Goal: Entertainment & Leisure: Consume media (video, audio)

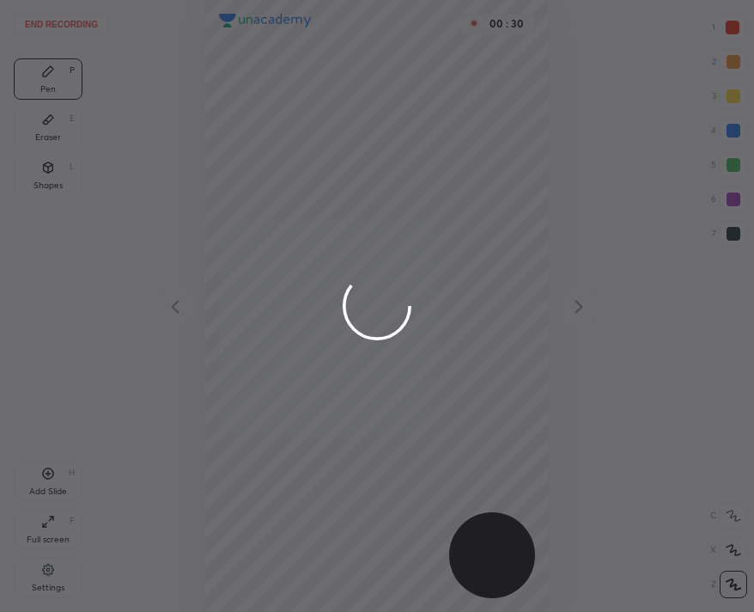
scroll to position [612, 479]
click at [192, 63] on div at bounding box center [377, 306] width 754 height 612
drag, startPoint x: 275, startPoint y: 132, endPoint x: 267, endPoint y: 155, distance: 23.6
click at [272, 149] on div at bounding box center [377, 306] width 754 height 612
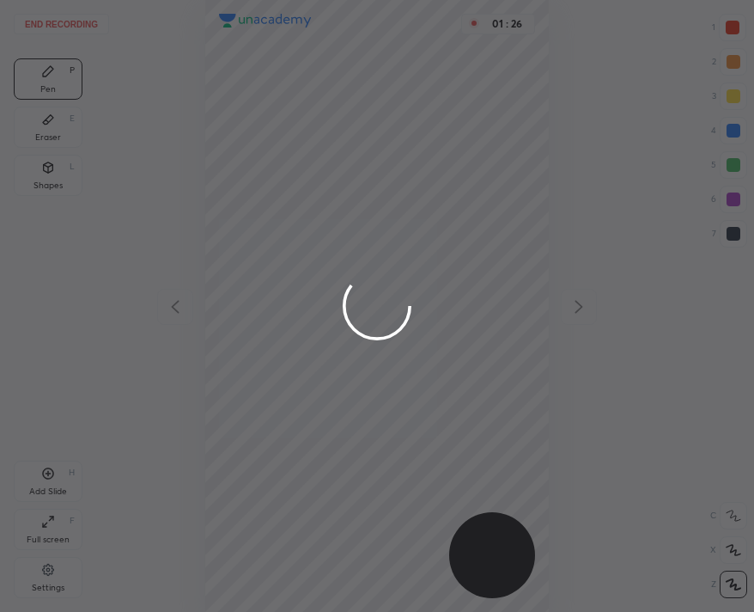
drag, startPoint x: 267, startPoint y: 155, endPoint x: 280, endPoint y: 104, distance: 52.3
click at [263, 155] on div at bounding box center [377, 306] width 754 height 612
drag, startPoint x: 280, startPoint y: 104, endPoint x: 270, endPoint y: 159, distance: 55.9
click at [267, 160] on div at bounding box center [377, 306] width 754 height 612
drag, startPoint x: 285, startPoint y: 173, endPoint x: 294, endPoint y: 168, distance: 9.6
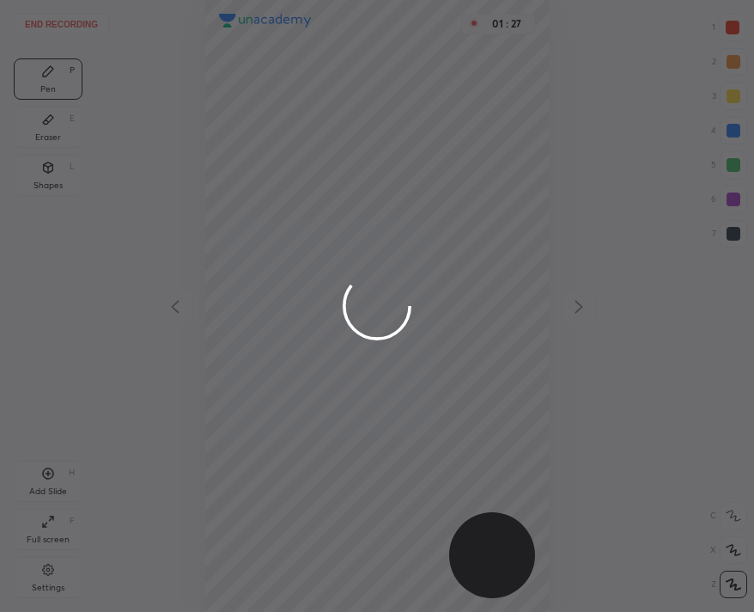
click at [285, 172] on div at bounding box center [377, 306] width 754 height 612
click at [294, 168] on div at bounding box center [377, 306] width 754 height 612
click at [291, 170] on div at bounding box center [377, 306] width 754 height 612
click at [290, 168] on div at bounding box center [377, 306] width 754 height 612
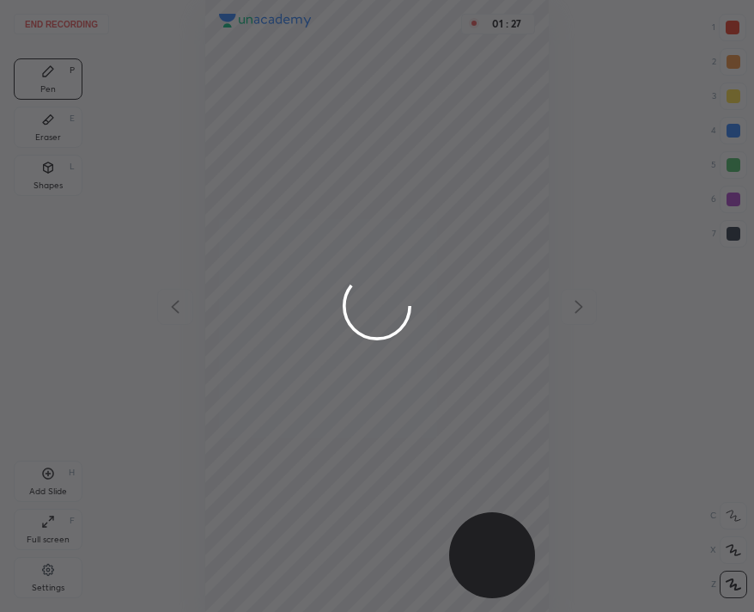
click at [290, 168] on div at bounding box center [377, 306] width 754 height 612
click at [296, 173] on div at bounding box center [377, 306] width 754 height 612
drag, startPoint x: 292, startPoint y: 174, endPoint x: 309, endPoint y: 155, distance: 25.5
click at [296, 172] on div at bounding box center [377, 306] width 754 height 612
click at [316, 189] on div at bounding box center [377, 306] width 754 height 612
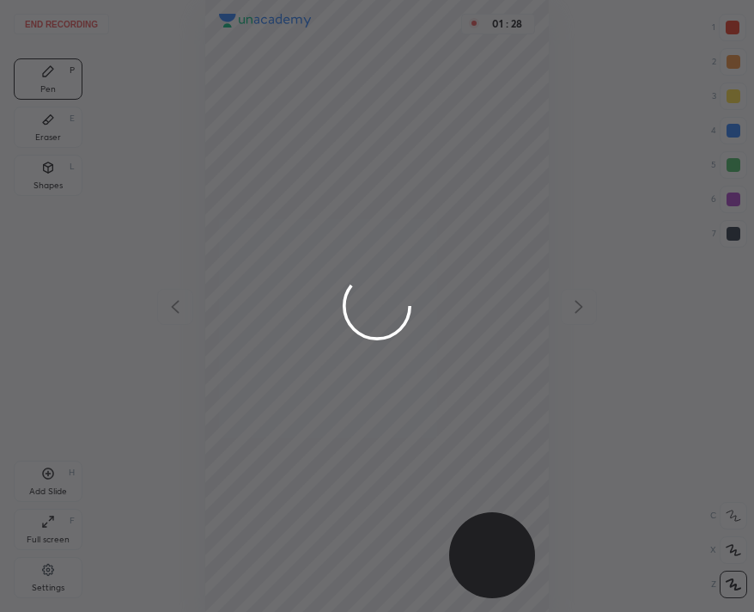
click at [320, 146] on div at bounding box center [377, 306] width 754 height 612
click at [322, 127] on div at bounding box center [377, 306] width 754 height 612
click at [328, 112] on div at bounding box center [377, 306] width 754 height 612
click at [341, 90] on div at bounding box center [377, 306] width 754 height 612
click at [351, 69] on div at bounding box center [377, 306] width 754 height 612
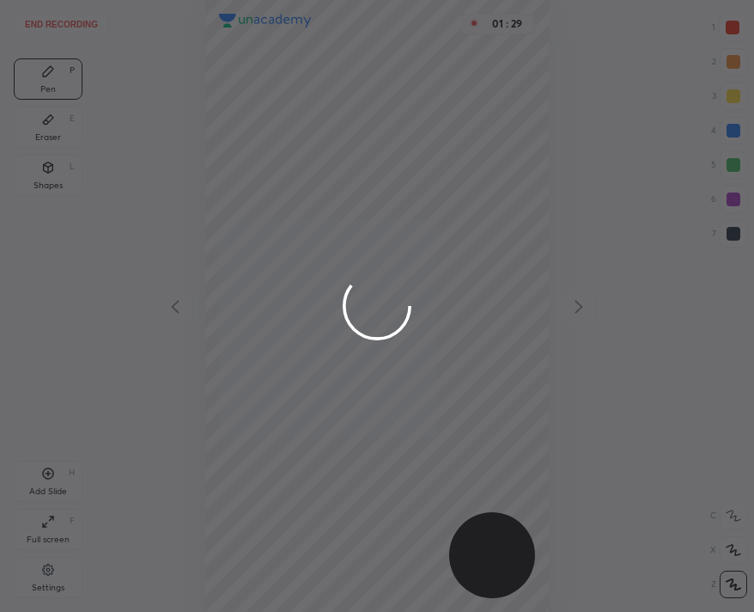
click at [409, 58] on div at bounding box center [377, 306] width 754 height 612
click at [448, 60] on div at bounding box center [377, 306] width 754 height 612
click at [374, 64] on div at bounding box center [377, 306] width 754 height 612
click at [406, 22] on div at bounding box center [377, 306] width 754 height 612
click at [406, 37] on div at bounding box center [377, 306] width 754 height 612
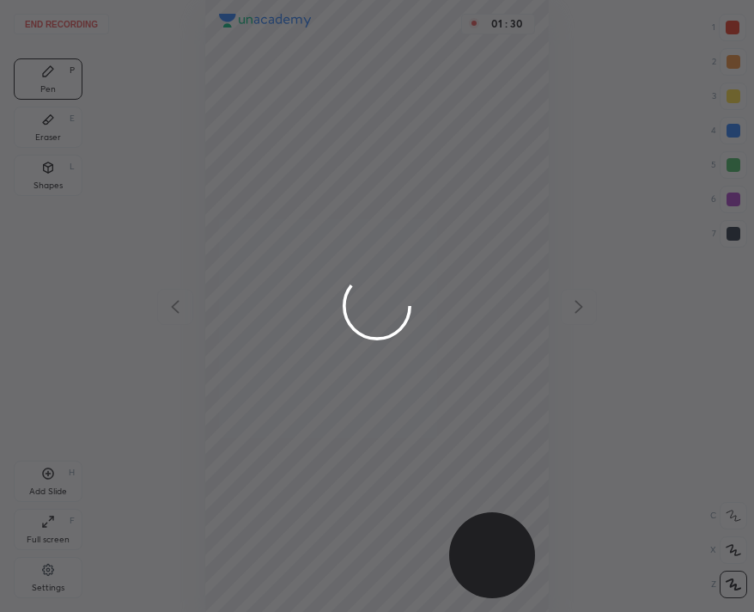
click at [412, 67] on div at bounding box center [377, 306] width 754 height 612
click at [404, 91] on div at bounding box center [377, 306] width 754 height 612
click at [400, 114] on div at bounding box center [377, 306] width 754 height 612
click at [402, 120] on div at bounding box center [377, 306] width 754 height 612
click at [400, 125] on div at bounding box center [377, 306] width 754 height 612
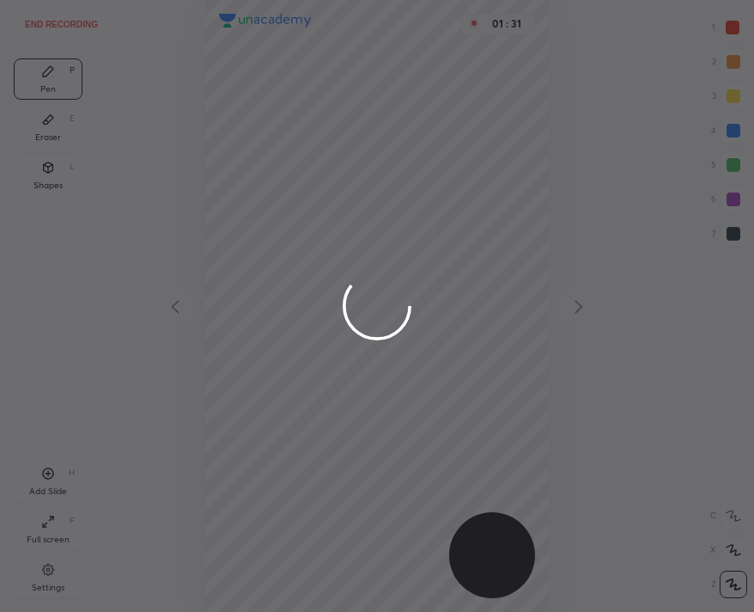
click at [400, 130] on div at bounding box center [377, 306] width 754 height 612
click at [399, 131] on div at bounding box center [377, 306] width 754 height 612
click at [399, 133] on div at bounding box center [377, 306] width 754 height 612
drag, startPoint x: 397, startPoint y: 138, endPoint x: 372, endPoint y: 198, distance: 64.3
click at [376, 190] on div at bounding box center [377, 306] width 754 height 612
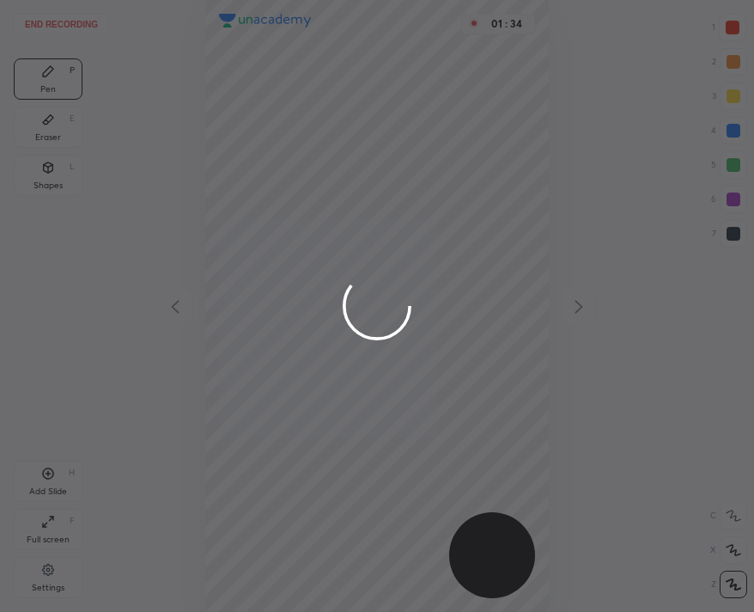
drag, startPoint x: 338, startPoint y: 375, endPoint x: 455, endPoint y: 234, distance: 184.2
click at [475, 276] on div at bounding box center [377, 306] width 754 height 612
drag, startPoint x: 730, startPoint y: 3, endPoint x: 372, endPoint y: 113, distance: 375.0
click at [372, 113] on div at bounding box center [377, 306] width 754 height 612
drag, startPoint x: 426, startPoint y: 156, endPoint x: 349, endPoint y: 331, distance: 190.8
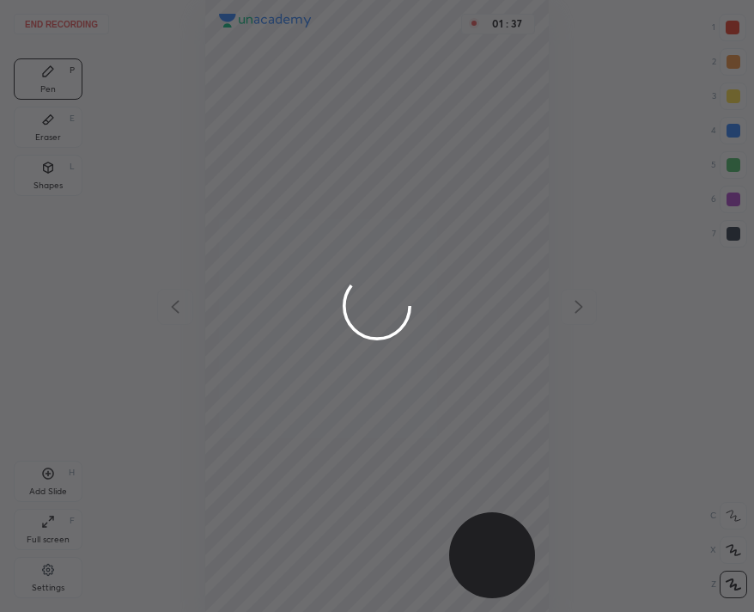
click at [436, 255] on div at bounding box center [377, 306] width 754 height 612
drag, startPoint x: 430, startPoint y: 219, endPoint x: 363, endPoint y: 108, distance: 129.5
click at [363, 108] on div at bounding box center [377, 306] width 754 height 612
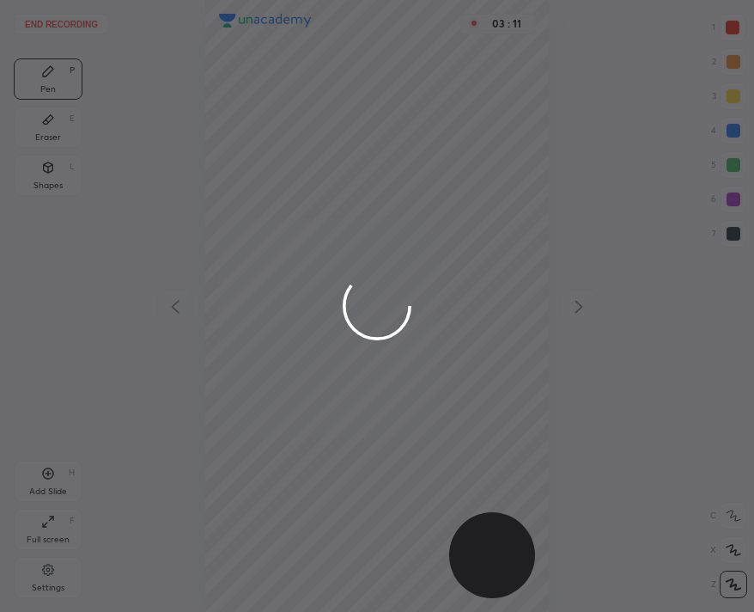
click at [102, 6] on div at bounding box center [377, 306] width 754 height 612
click at [95, 11] on div at bounding box center [377, 306] width 754 height 612
click at [88, 18] on div at bounding box center [377, 306] width 754 height 612
click at [78, 24] on div at bounding box center [377, 306] width 754 height 612
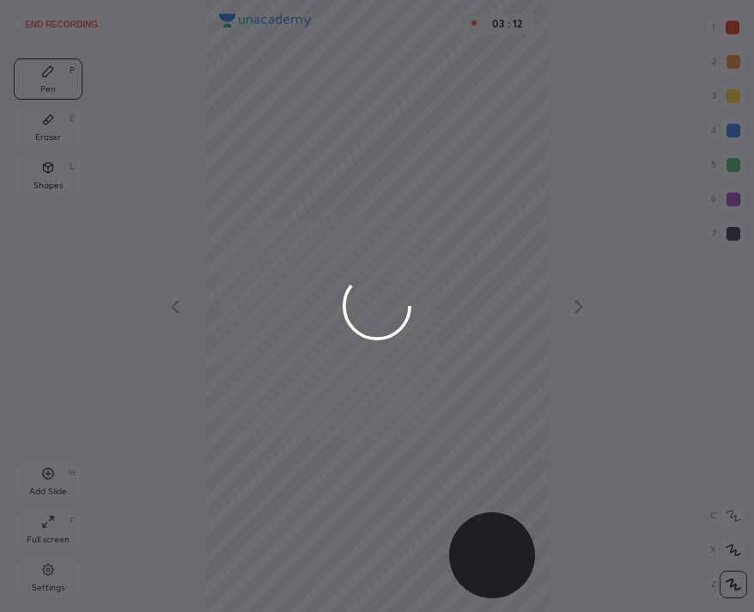
click at [80, 27] on div at bounding box center [377, 306] width 754 height 612
click at [79, 29] on div at bounding box center [377, 306] width 754 height 612
click at [80, 32] on div at bounding box center [377, 306] width 754 height 612
click at [82, 38] on div at bounding box center [377, 306] width 754 height 612
click at [113, 60] on div at bounding box center [377, 306] width 754 height 612
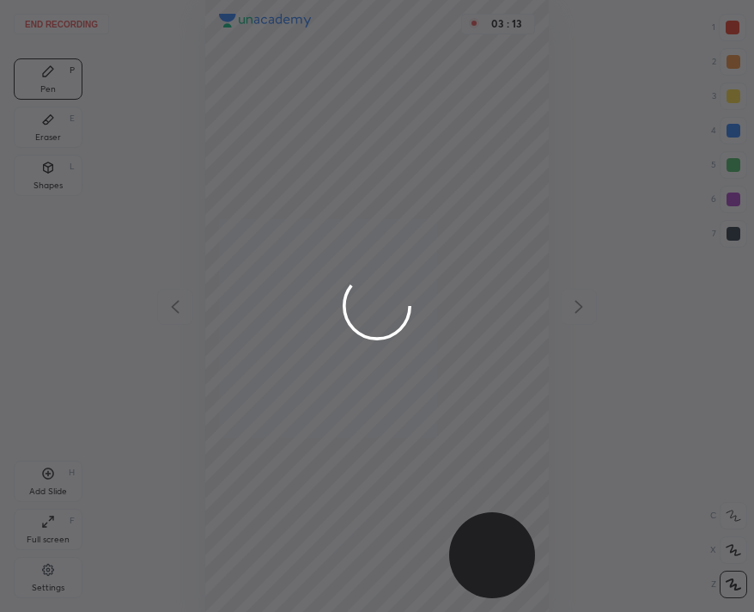
drag, startPoint x: 172, startPoint y: 103, endPoint x: 246, endPoint y: 259, distance: 172.9
click at [179, 107] on div at bounding box center [377, 306] width 754 height 612
drag, startPoint x: 246, startPoint y: 259, endPoint x: 108, endPoint y: 69, distance: 235.1
click at [142, 64] on div at bounding box center [377, 306] width 754 height 612
drag, startPoint x: 357, startPoint y: 107, endPoint x: 460, endPoint y: 107, distance: 104.0
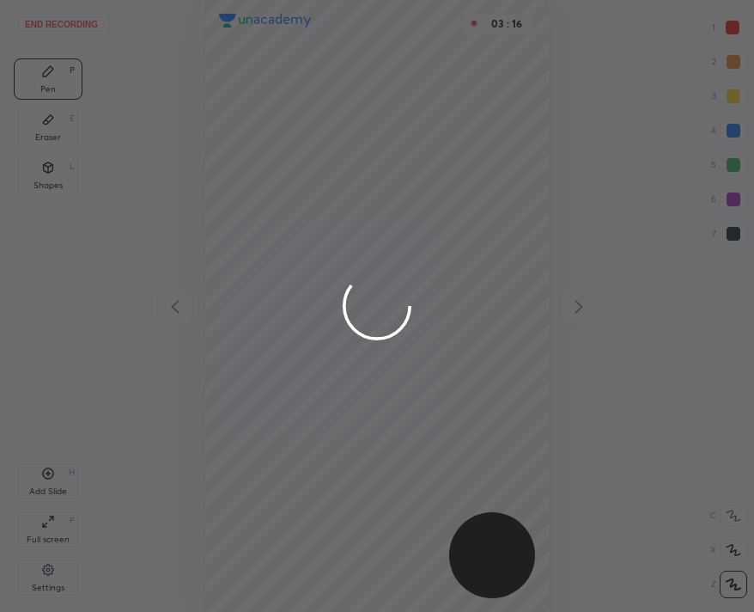
click at [450, 113] on div at bounding box center [377, 306] width 754 height 612
click at [723, 36] on div at bounding box center [377, 306] width 754 height 612
click at [735, 27] on div at bounding box center [377, 306] width 754 height 612
drag, startPoint x: 284, startPoint y: 118, endPoint x: 300, endPoint y: 198, distance: 82.2
click at [327, 88] on div at bounding box center [377, 306] width 754 height 612
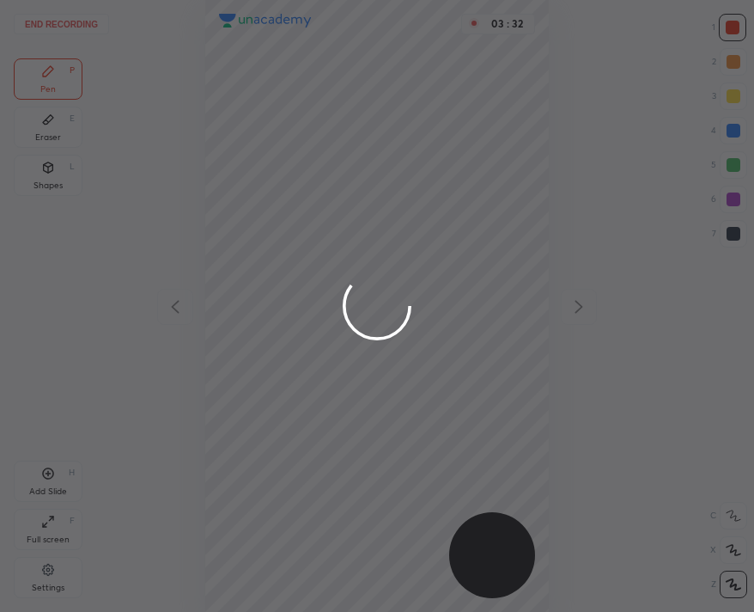
click at [321, 86] on div at bounding box center [377, 306] width 754 height 612
click at [313, 82] on div at bounding box center [377, 306] width 754 height 612
drag, startPoint x: 294, startPoint y: 86, endPoint x: 278, endPoint y: 80, distance: 16.6
click at [290, 86] on div at bounding box center [377, 306] width 754 height 612
drag, startPoint x: 277, startPoint y: 82, endPoint x: 265, endPoint y: 82, distance: 11.2
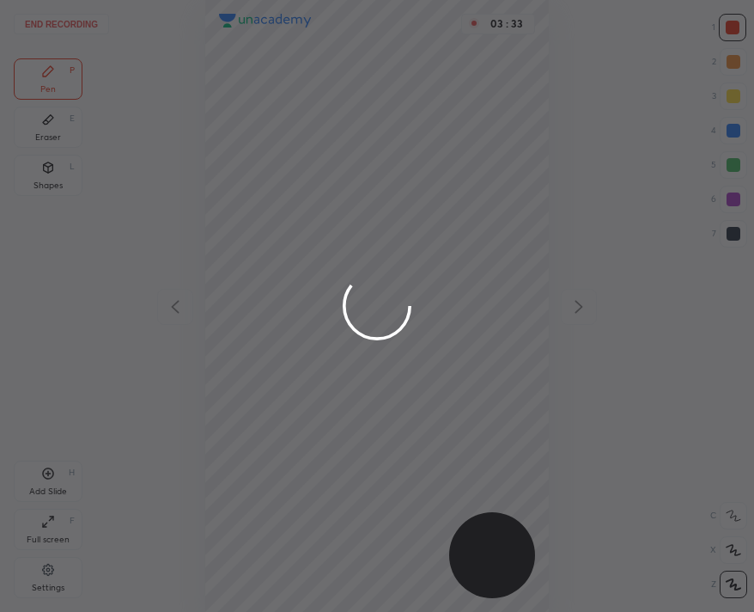
click at [273, 81] on div at bounding box center [377, 306] width 754 height 612
click at [260, 80] on div at bounding box center [377, 306] width 754 height 612
drag, startPoint x: 141, startPoint y: 6, endPoint x: 352, endPoint y: 260, distance: 330.7
click at [352, 260] on div at bounding box center [377, 306] width 754 height 612
click at [357, 254] on div at bounding box center [377, 306] width 754 height 612
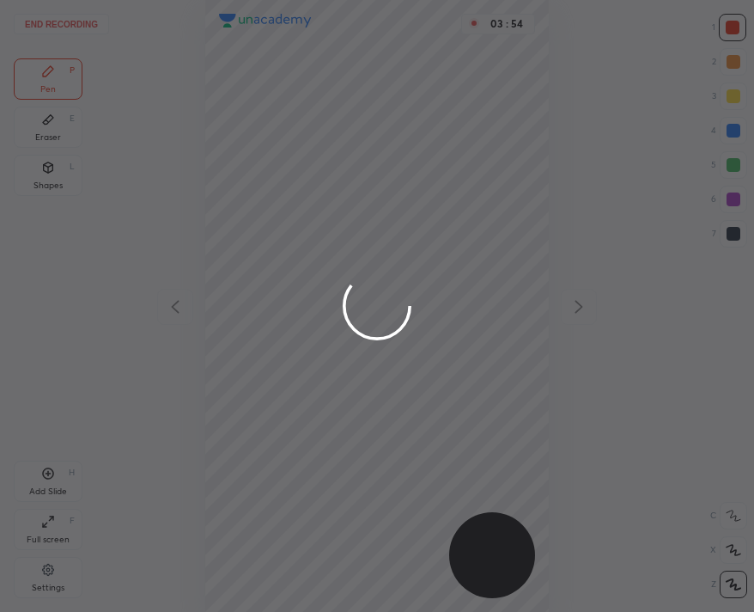
click at [361, 252] on div at bounding box center [377, 306] width 754 height 612
click at [364, 247] on div at bounding box center [377, 306] width 754 height 612
click at [363, 251] on div at bounding box center [377, 306] width 754 height 612
click at [368, 245] on div at bounding box center [377, 306] width 754 height 612
click at [372, 241] on div at bounding box center [377, 306] width 754 height 612
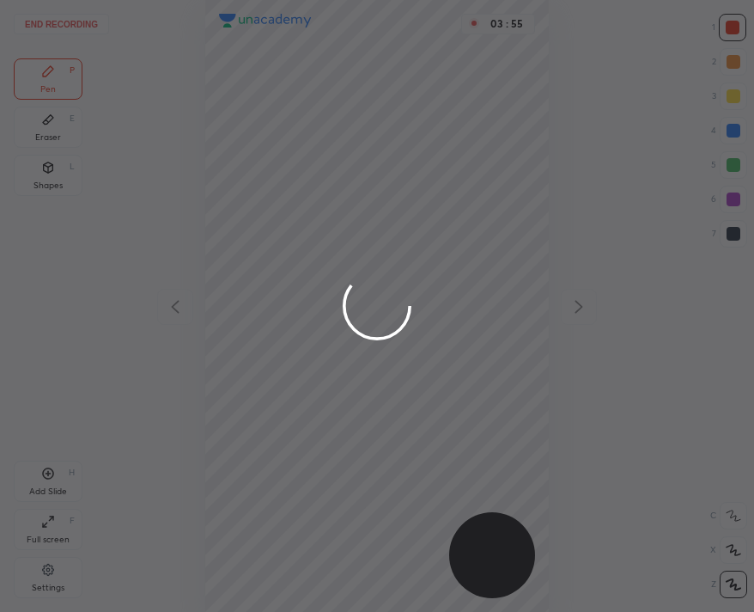
click at [373, 237] on div at bounding box center [377, 306] width 754 height 612
click at [373, 236] on div at bounding box center [377, 306] width 754 height 612
click at [374, 235] on div at bounding box center [377, 306] width 754 height 612
click at [375, 235] on div at bounding box center [377, 306] width 754 height 612
click at [375, 234] on div at bounding box center [377, 306] width 754 height 612
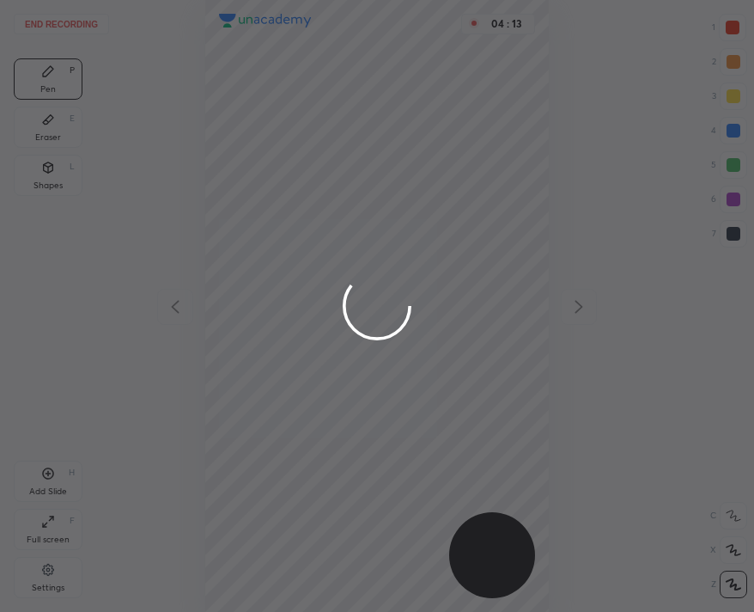
click at [44, 19] on div at bounding box center [377, 306] width 754 height 612
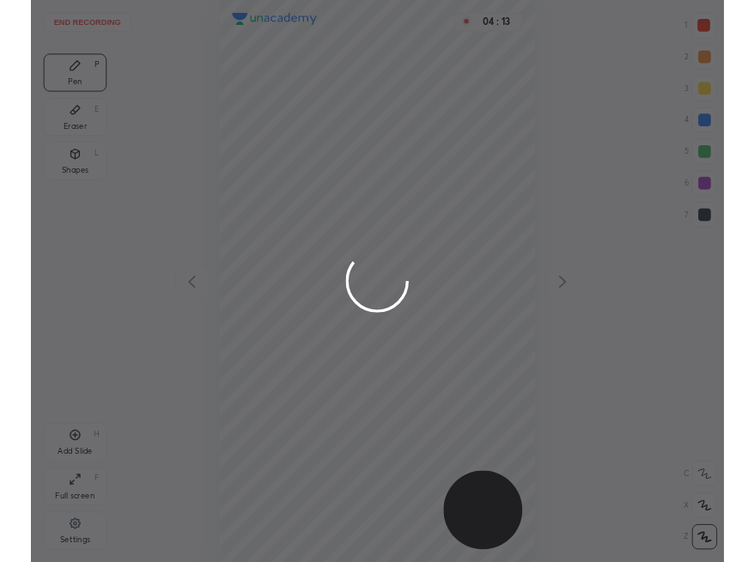
scroll to position [612, 479]
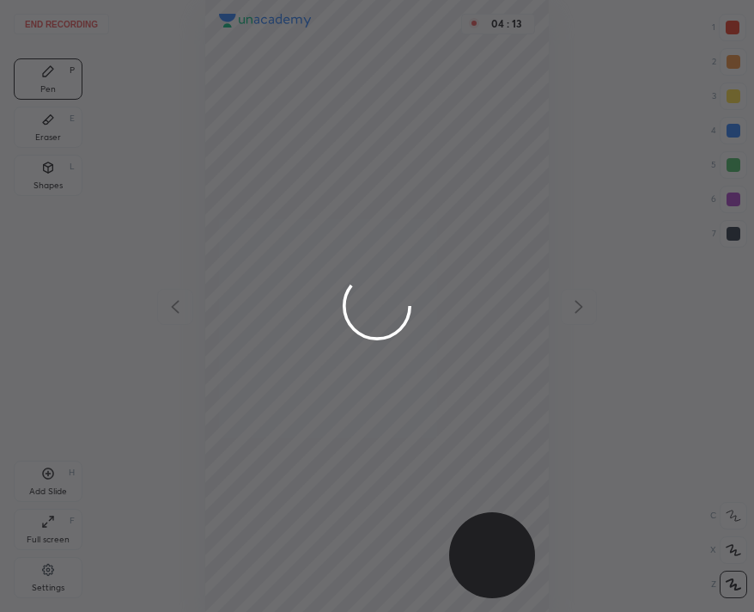
click at [47, 19] on div at bounding box center [377, 306] width 754 height 612
click at [48, 18] on div at bounding box center [377, 306] width 754 height 612
click at [49, 18] on div at bounding box center [377, 306] width 754 height 612
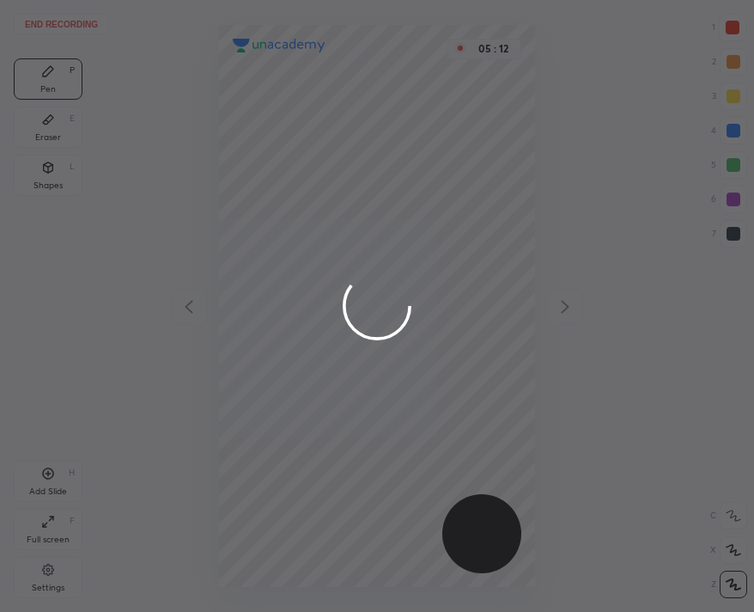
scroll to position [612, 479]
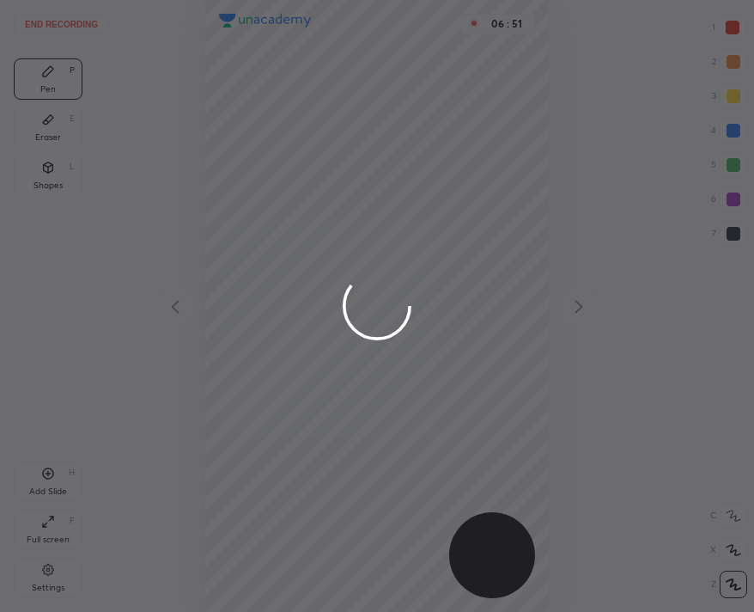
scroll to position [612, 479]
click at [197, 65] on div at bounding box center [377, 306] width 754 height 612
click at [204, 63] on div at bounding box center [377, 306] width 754 height 612
click at [209, 62] on div at bounding box center [377, 306] width 754 height 612
click at [214, 61] on div at bounding box center [377, 306] width 754 height 612
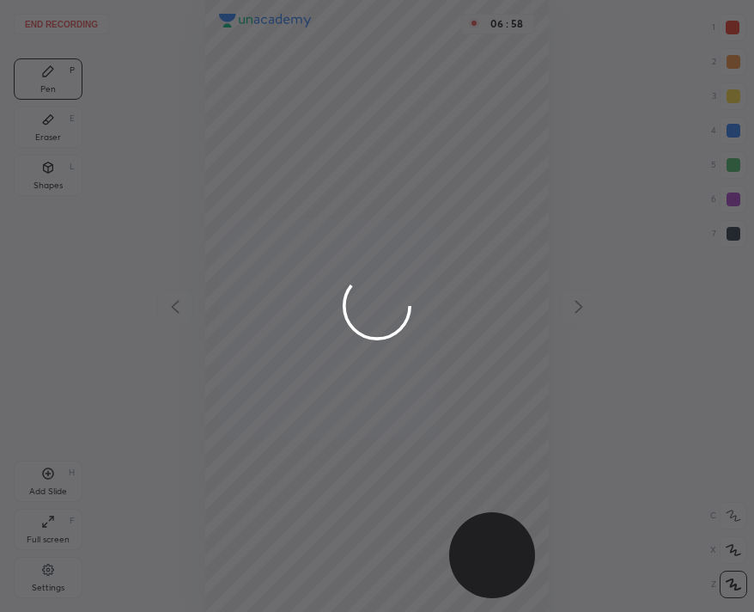
drag, startPoint x: 220, startPoint y: 58, endPoint x: 118, endPoint y: 9, distance: 113.4
click at [215, 55] on div at bounding box center [377, 306] width 754 height 612
click at [178, 117] on div at bounding box center [377, 306] width 754 height 612
click at [174, 135] on div at bounding box center [377, 306] width 754 height 612
click at [174, 153] on div at bounding box center [377, 306] width 754 height 612
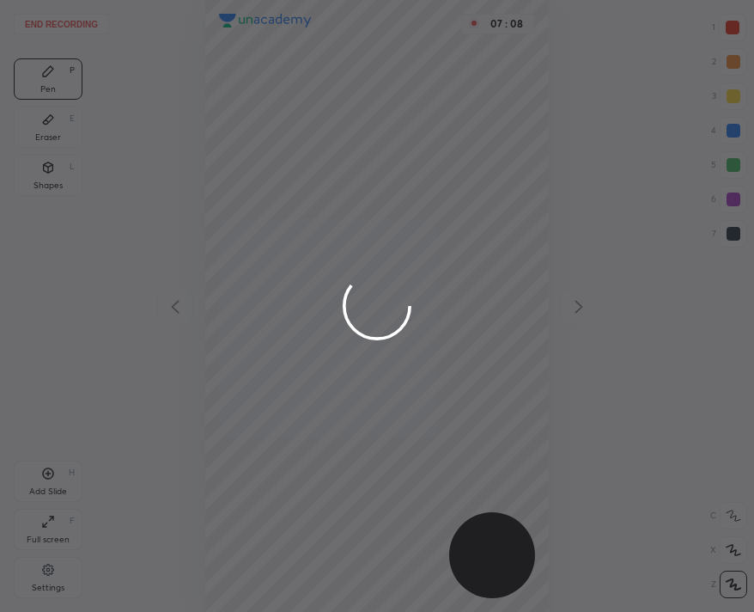
click at [167, 168] on div at bounding box center [377, 306] width 754 height 612
click at [134, 198] on div at bounding box center [377, 306] width 754 height 612
click at [127, 198] on div at bounding box center [377, 306] width 754 height 612
drag, startPoint x: 123, startPoint y: 198, endPoint x: 114, endPoint y: 193, distance: 9.6
click at [114, 193] on div at bounding box center [377, 306] width 754 height 612
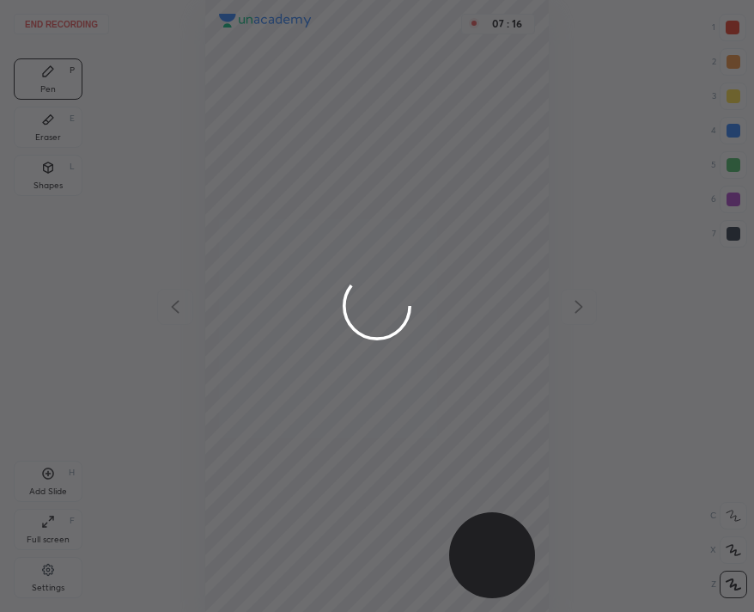
scroll to position [612, 479]
click at [64, 19] on div at bounding box center [377, 306] width 754 height 612
click at [66, 17] on div at bounding box center [377, 306] width 754 height 612
click at [69, 21] on div at bounding box center [377, 306] width 754 height 612
click at [75, 26] on div at bounding box center [377, 306] width 754 height 612
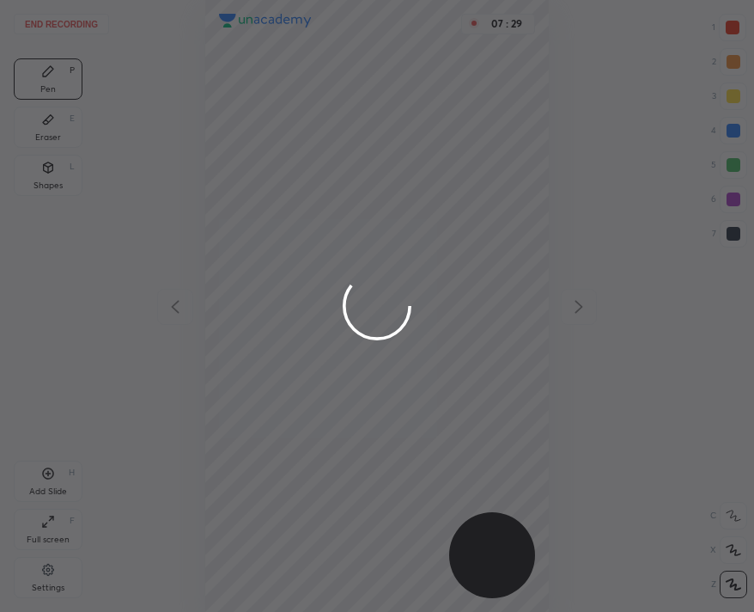
click at [76, 28] on div at bounding box center [377, 306] width 754 height 612
click at [54, 26] on div at bounding box center [377, 306] width 754 height 612
click at [418, 215] on div at bounding box center [377, 306] width 754 height 612
drag, startPoint x: 414, startPoint y: 237, endPoint x: 378, endPoint y: 245, distance: 36.9
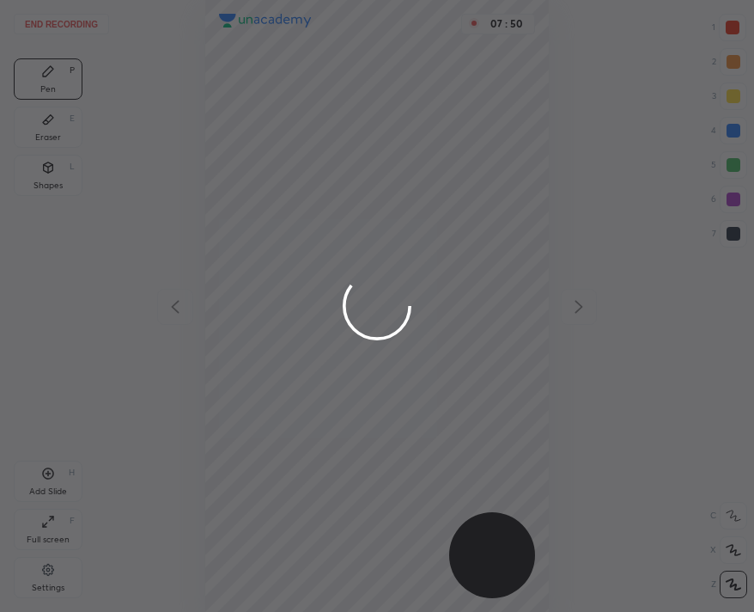
click at [384, 370] on div at bounding box center [377, 306] width 754 height 612
drag, startPoint x: 378, startPoint y: 245, endPoint x: 22, endPoint y: 479, distance: 426.0
click at [357, 305] on div at bounding box center [377, 306] width 754 height 612
drag, startPoint x: 106, startPoint y: 271, endPoint x: 222, endPoint y: 169, distance: 154.6
drag, startPoint x: 230, startPoint y: 169, endPoint x: 248, endPoint y: 204, distance: 38.8
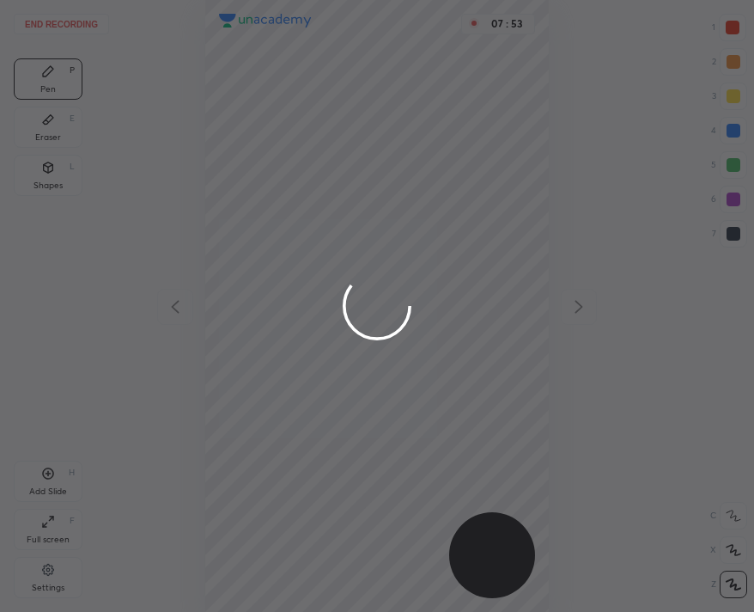
click at [302, 277] on div at bounding box center [377, 306] width 754 height 612
